Goal: Task Accomplishment & Management: Use online tool/utility

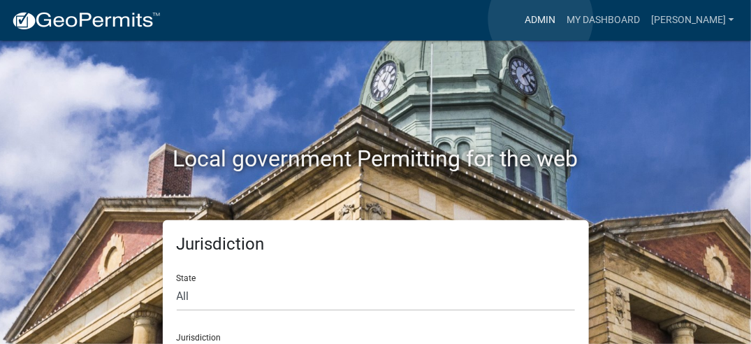
click at [541, 19] on link "Admin" at bounding box center [540, 20] width 42 height 27
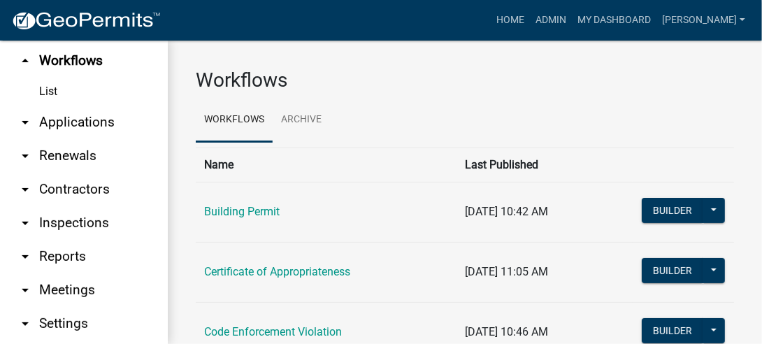
scroll to position [115, 0]
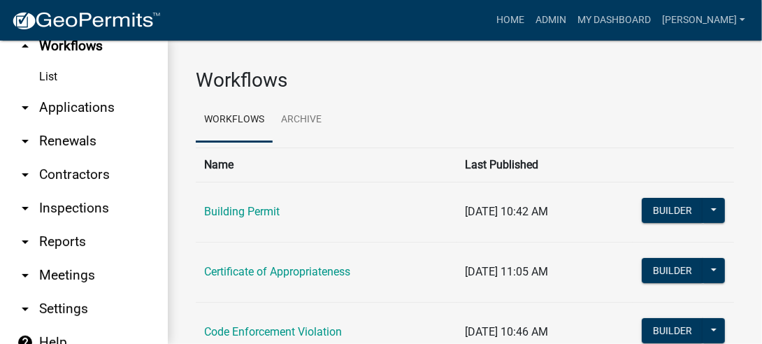
click at [59, 225] on link "arrow_drop_down Reports" at bounding box center [84, 242] width 168 height 34
select select "0: null"
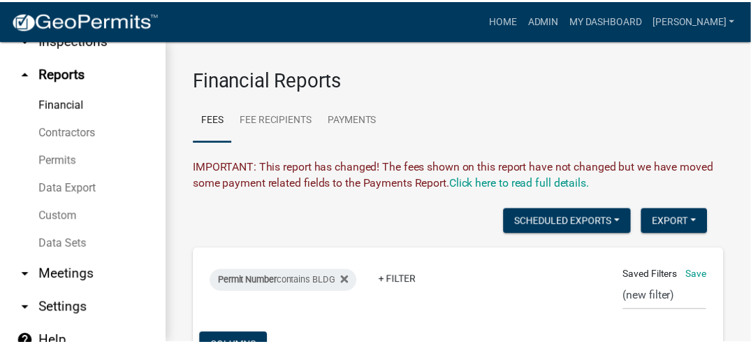
scroll to position [115, 0]
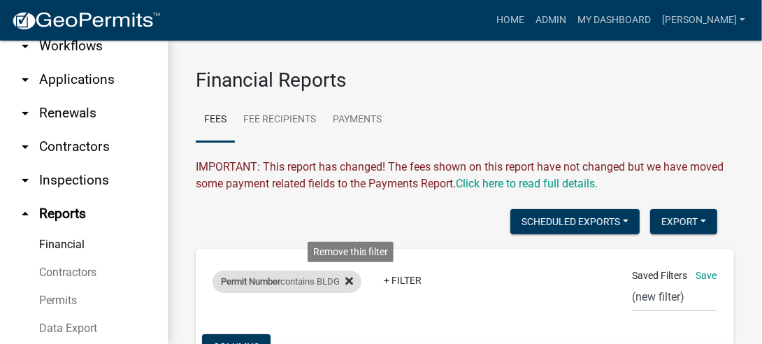
click at [352, 280] on icon at bounding box center [349, 281] width 8 height 8
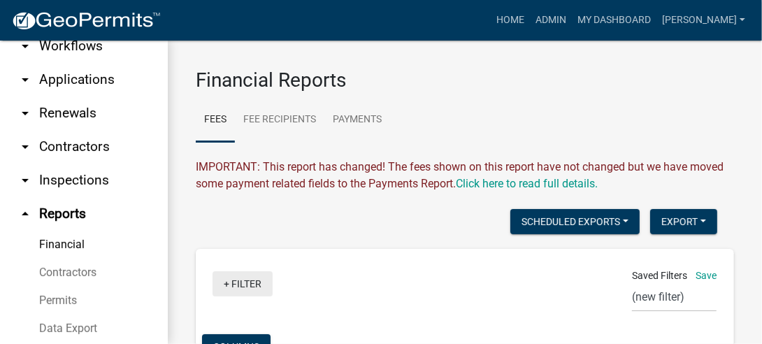
click at [250, 282] on link "+ Filter" at bounding box center [242, 283] width 60 height 25
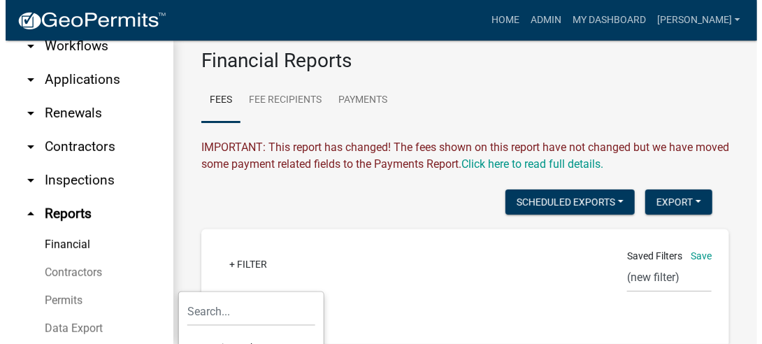
scroll to position [0, 0]
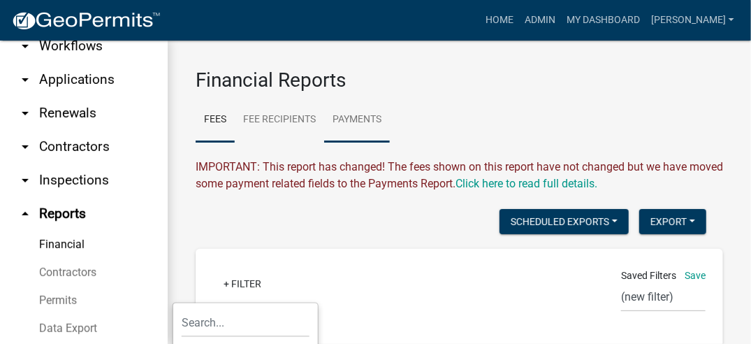
click at [346, 117] on link "Payments" at bounding box center [357, 120] width 66 height 45
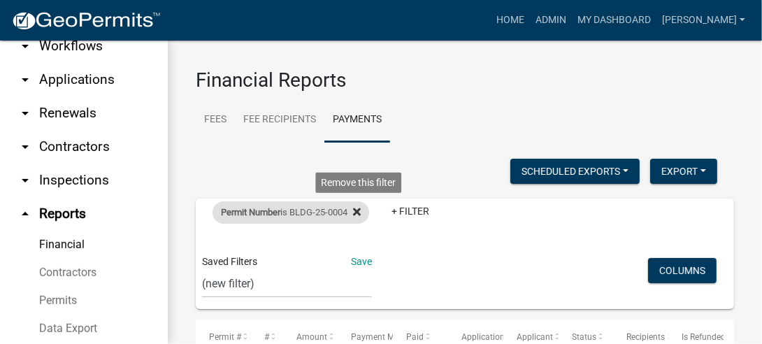
click at [361, 211] on icon at bounding box center [357, 211] width 8 height 11
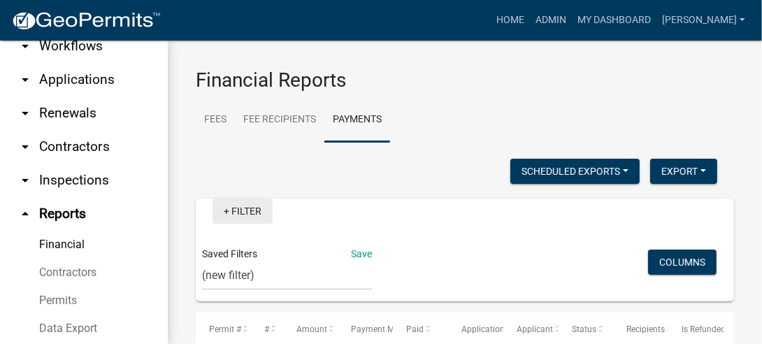
click at [244, 215] on link "+ Filter" at bounding box center [242, 210] width 60 height 25
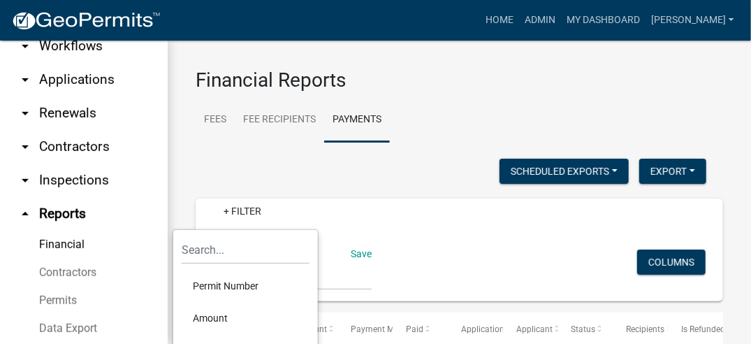
click at [250, 291] on li "Permit Number" at bounding box center [246, 286] width 128 height 32
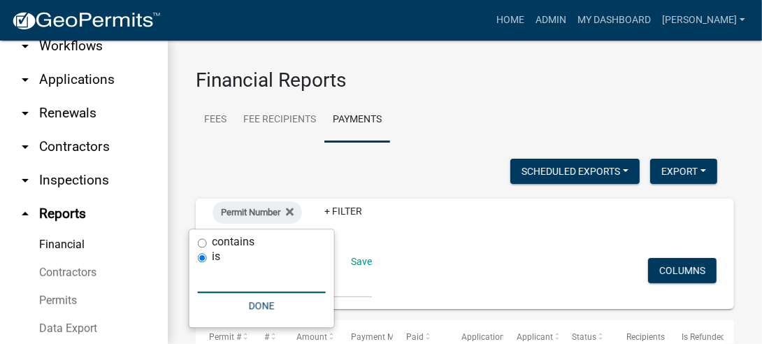
click at [242, 281] on input "text" at bounding box center [262, 278] width 128 height 29
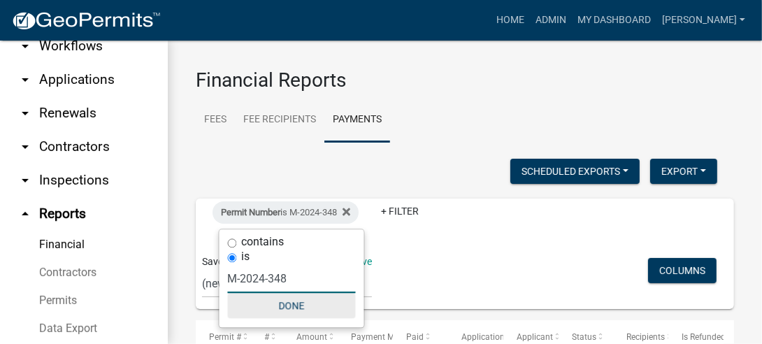
type input "M-2024-348"
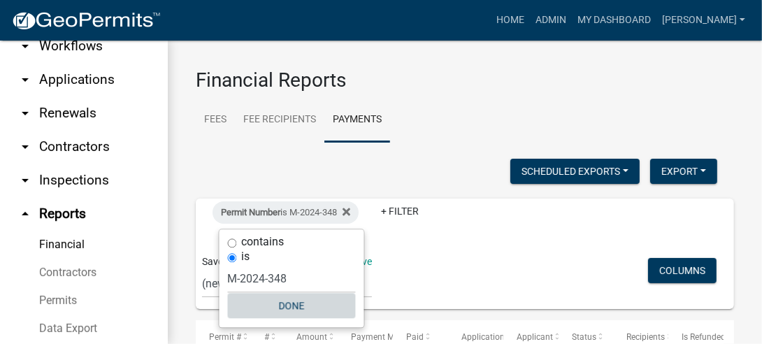
click at [314, 307] on button "Done" at bounding box center [292, 305] width 128 height 25
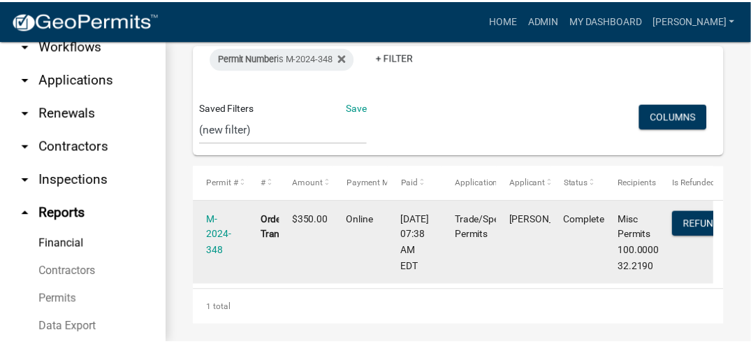
scroll to position [162, 0]
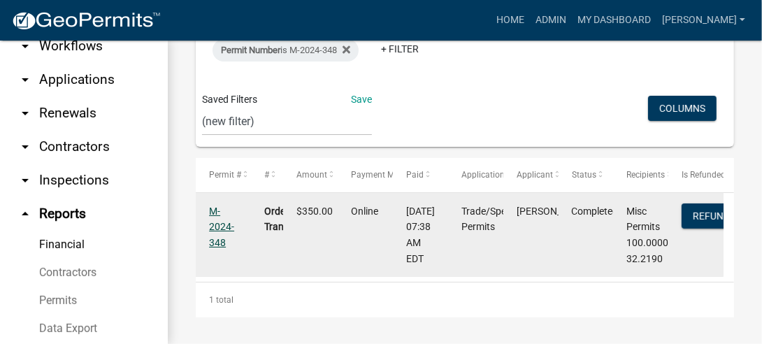
click at [216, 226] on link "M-2024-348" at bounding box center [221, 226] width 25 height 43
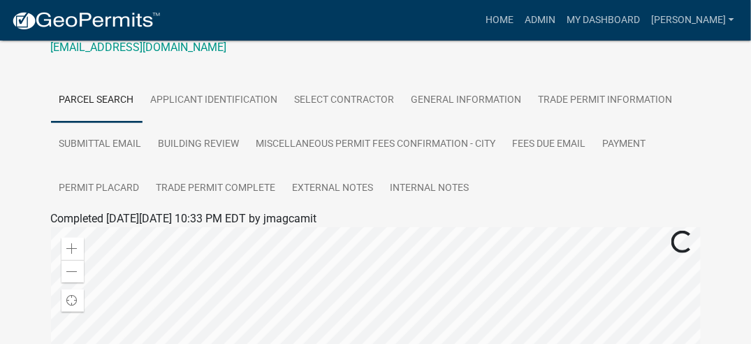
scroll to position [210, 0]
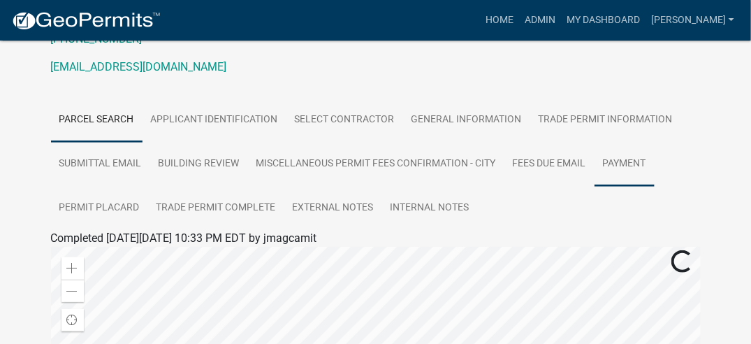
click at [623, 157] on link "Payment" at bounding box center [625, 164] width 60 height 45
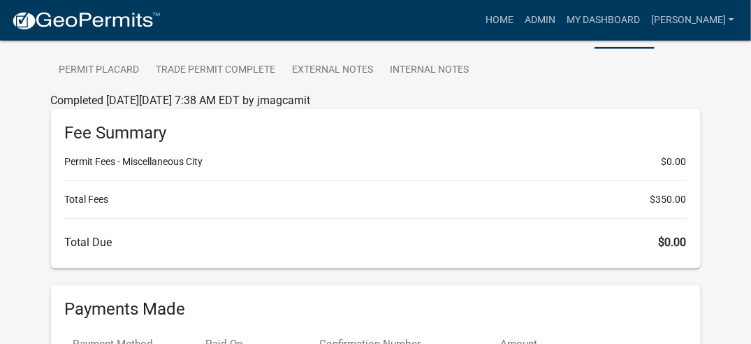
scroll to position [175, 0]
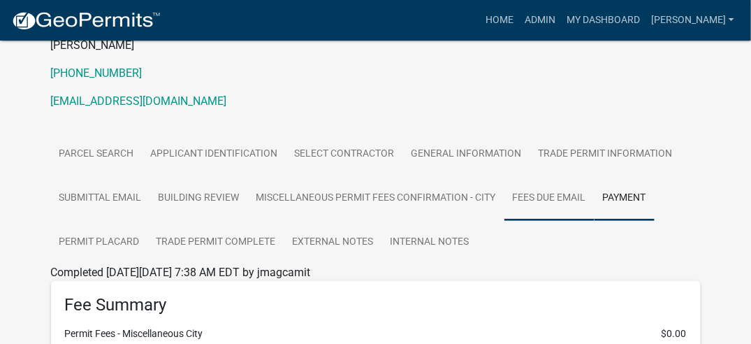
click at [544, 193] on link "Fees Due Email" at bounding box center [550, 198] width 90 height 45
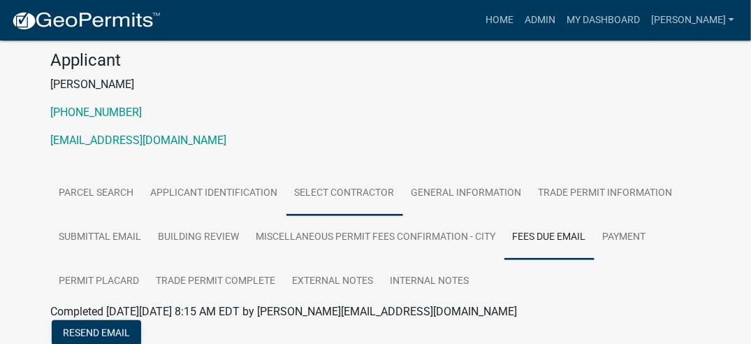
scroll to position [140, 0]
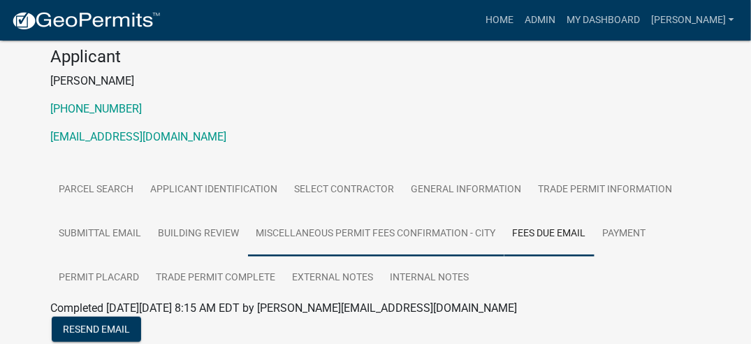
click at [354, 231] on link "Miscellaneous Permit Fees Confirmation - City" at bounding box center [376, 234] width 256 height 45
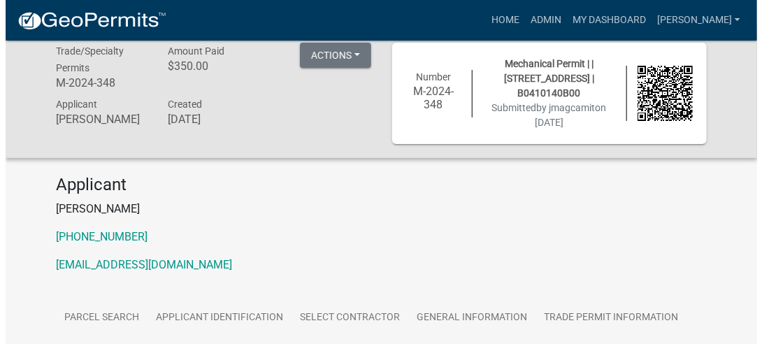
scroll to position [0, 0]
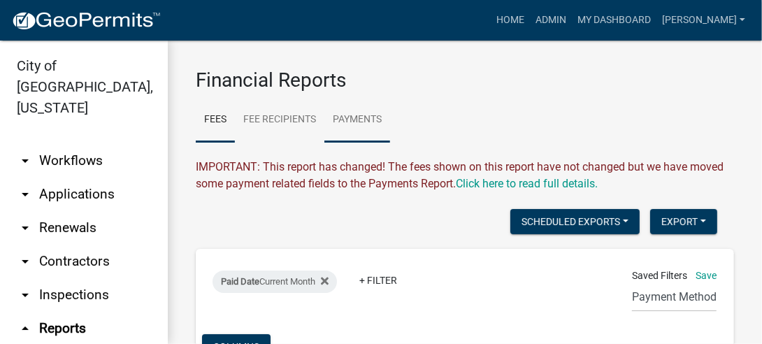
click at [361, 117] on link "Payments" at bounding box center [357, 120] width 66 height 45
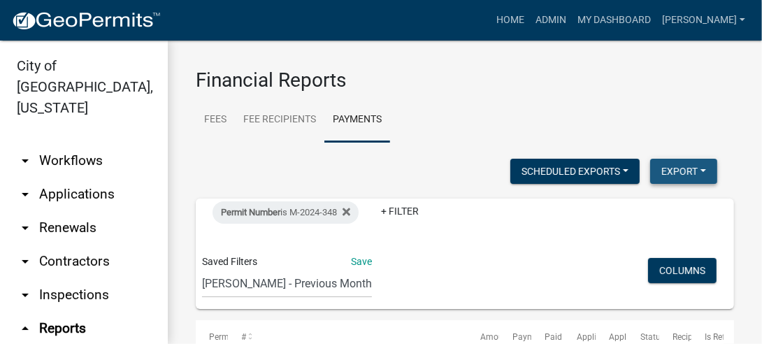
click at [669, 173] on button "Export" at bounding box center [683, 171] width 67 height 25
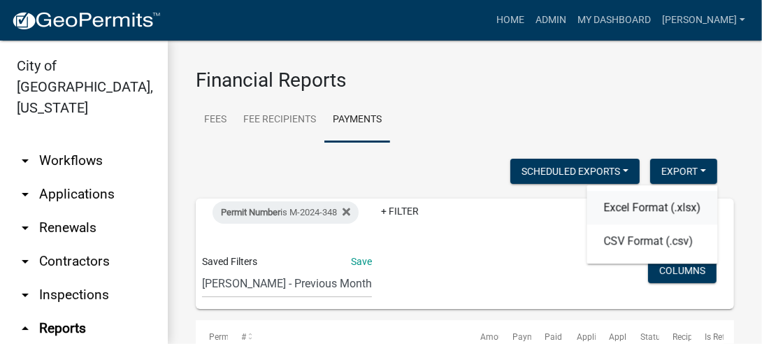
click at [652, 206] on button "Excel Format (.xlsx)" at bounding box center [652, 208] width 131 height 34
